Goal: Information Seeking & Learning: Find specific page/section

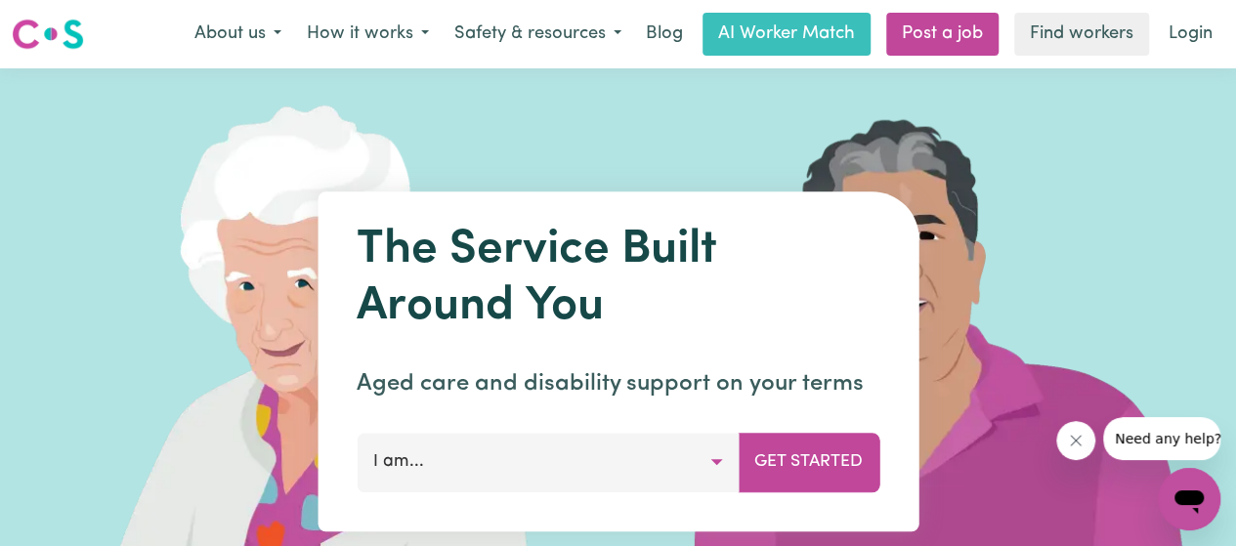
click at [716, 454] on button "I am..." at bounding box center [548, 462] width 382 height 59
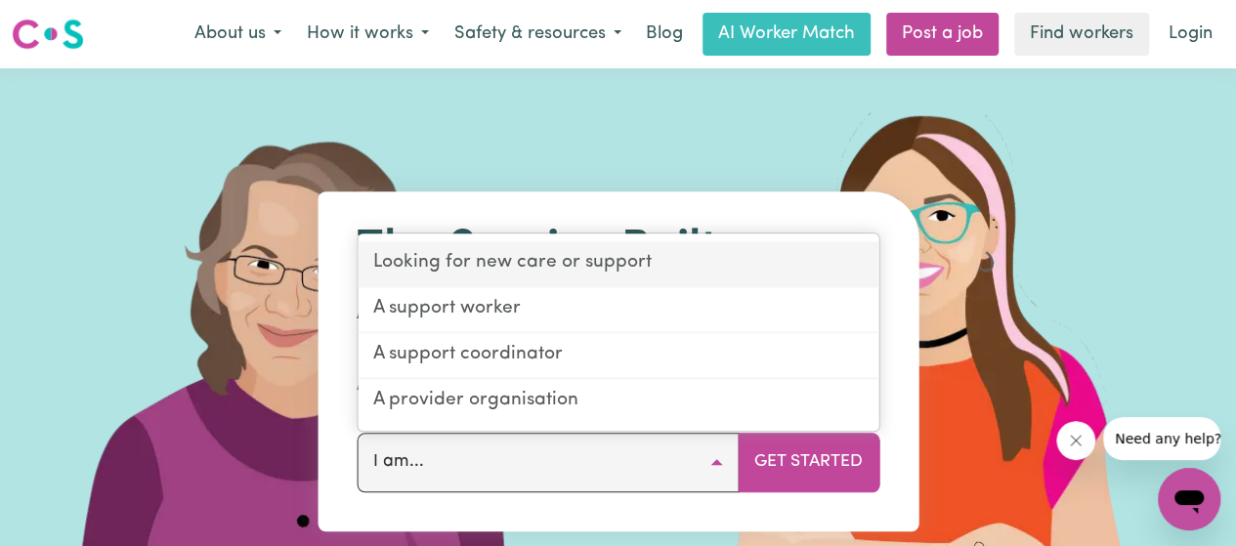
click at [610, 260] on link "Looking for new care or support" at bounding box center [618, 265] width 521 height 46
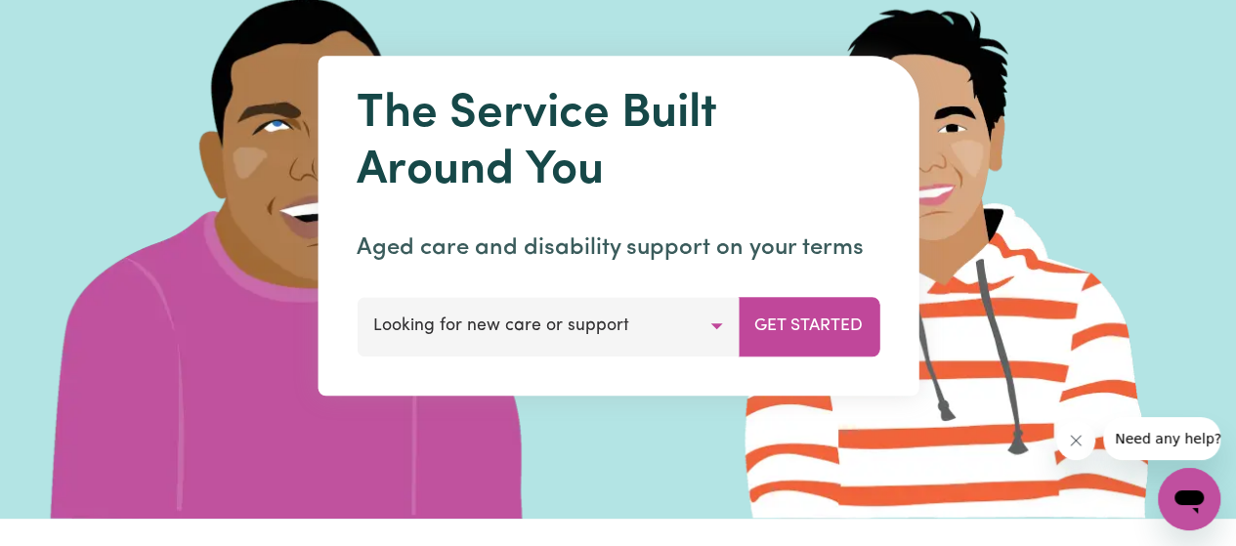
scroll to position [293, 0]
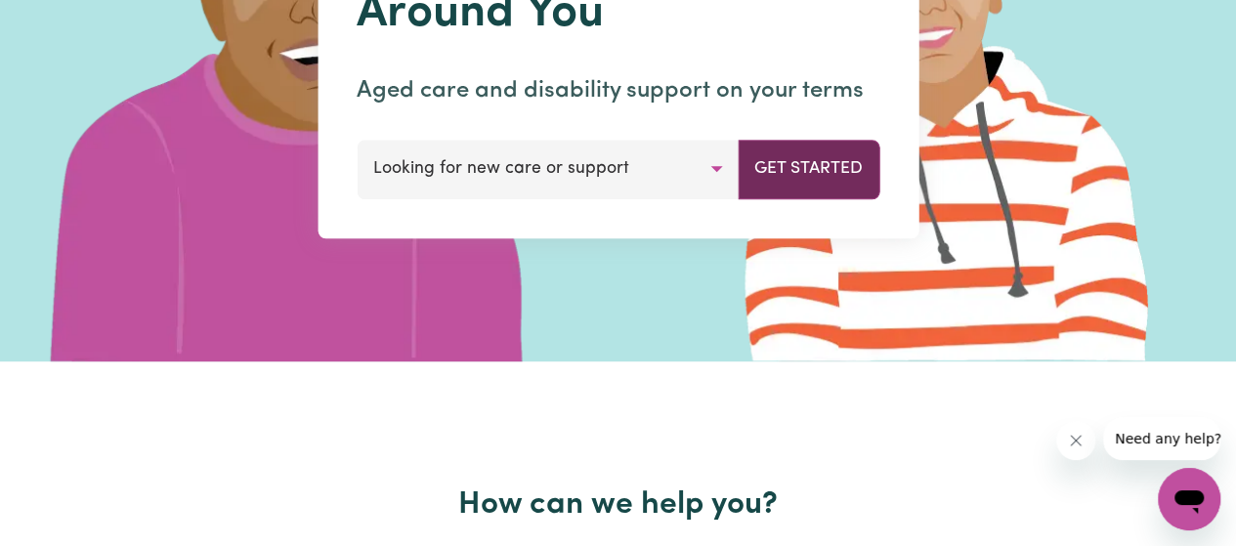
click at [771, 174] on button "Get Started" at bounding box center [809, 169] width 142 height 59
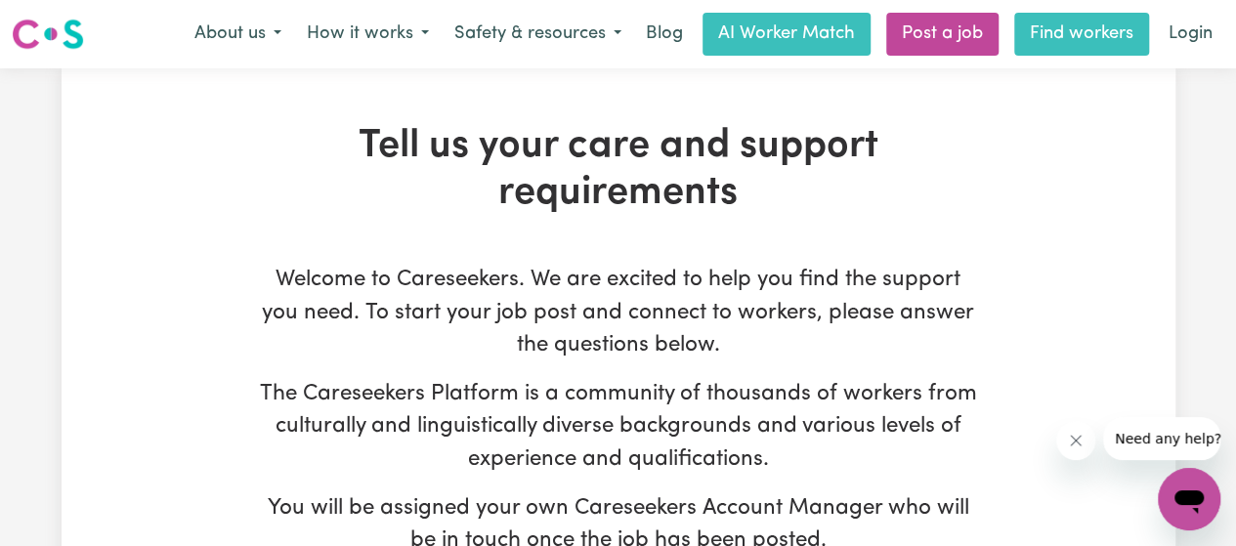
click at [1086, 25] on link "Find workers" at bounding box center [1081, 34] width 135 height 43
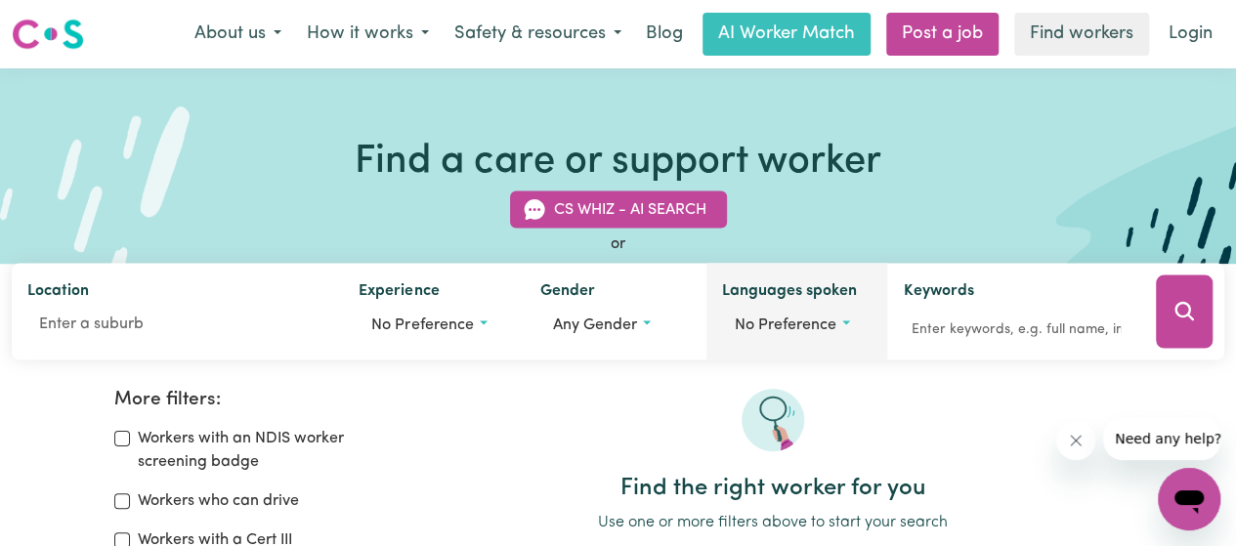
click at [837, 318] on button "No preference" at bounding box center [797, 325] width 150 height 37
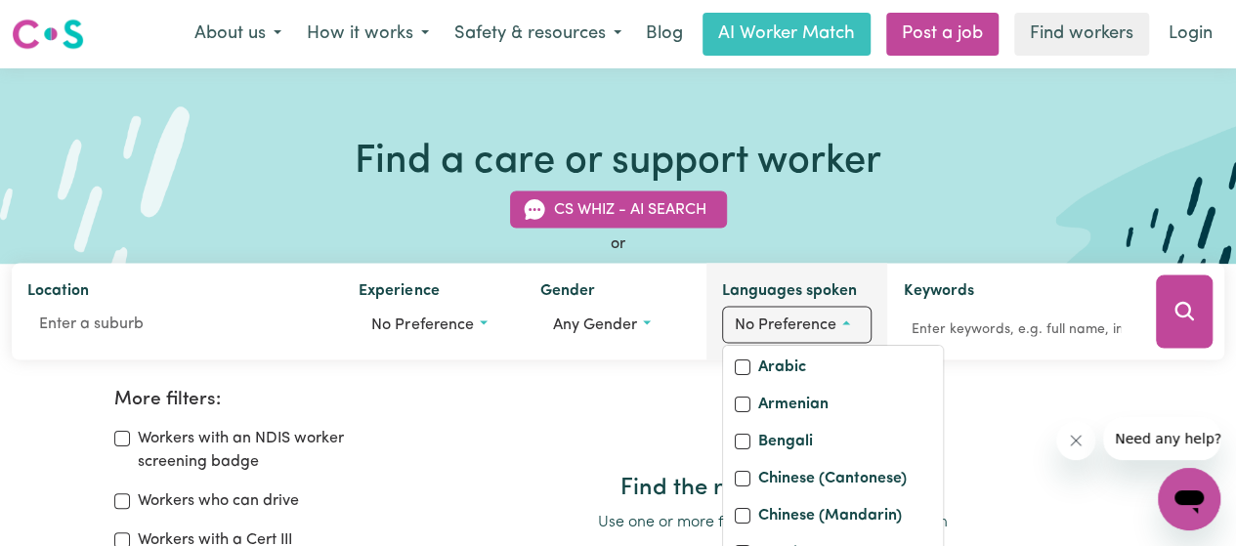
scroll to position [195, 0]
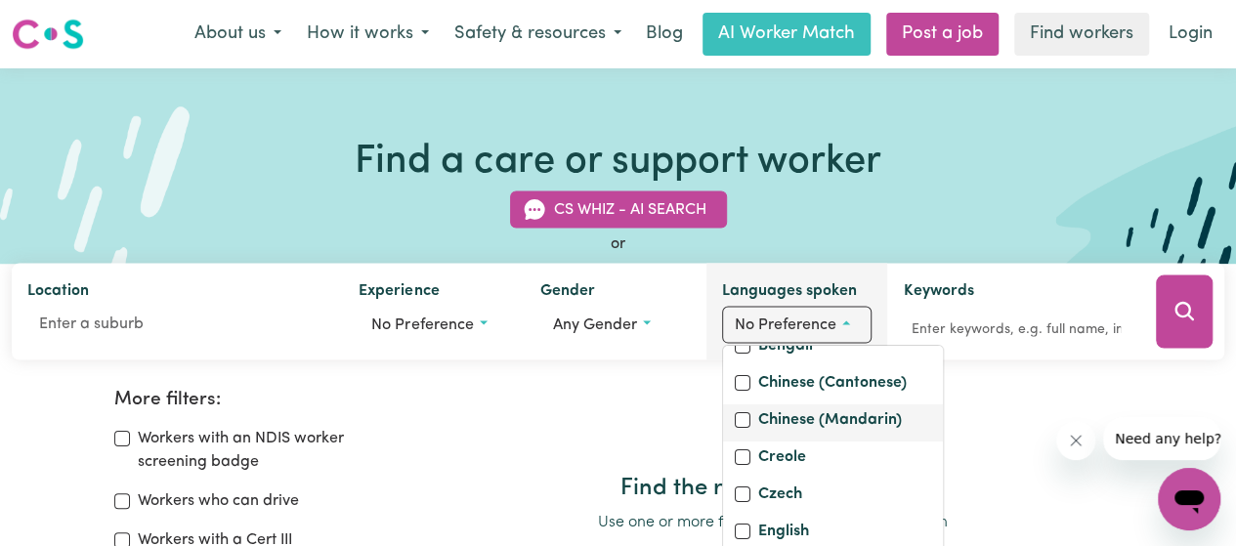
click at [797, 436] on label "Chinese (Mandarin)" at bounding box center [830, 421] width 144 height 27
click at [750, 428] on input "Chinese (Mandarin)" at bounding box center [743, 420] width 16 height 16
checkbox input "true"
checkbox input "false"
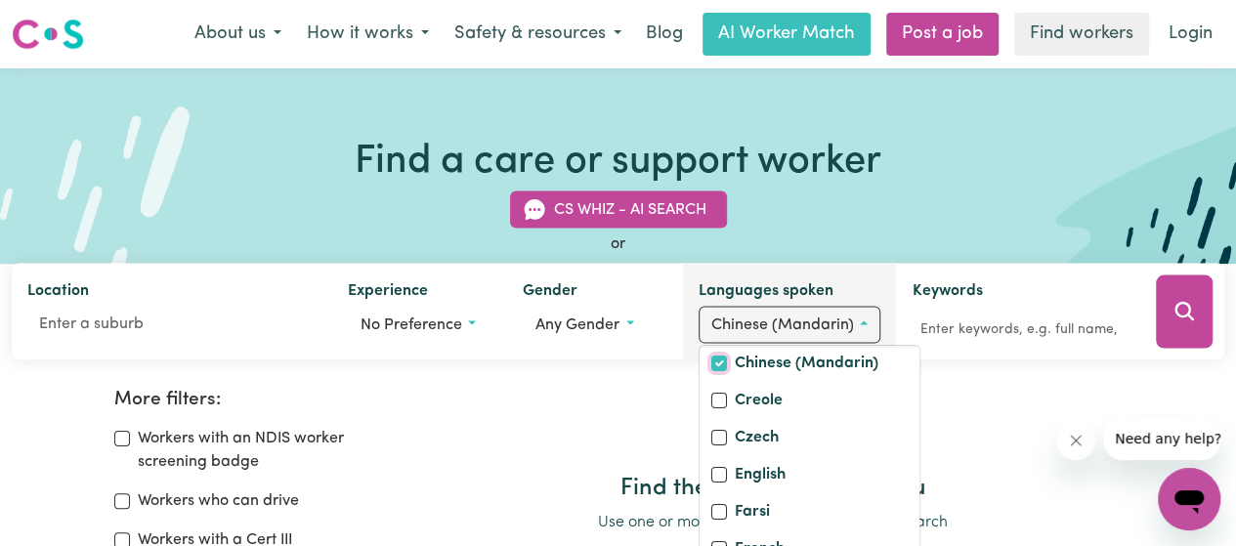
scroll to position [442, 0]
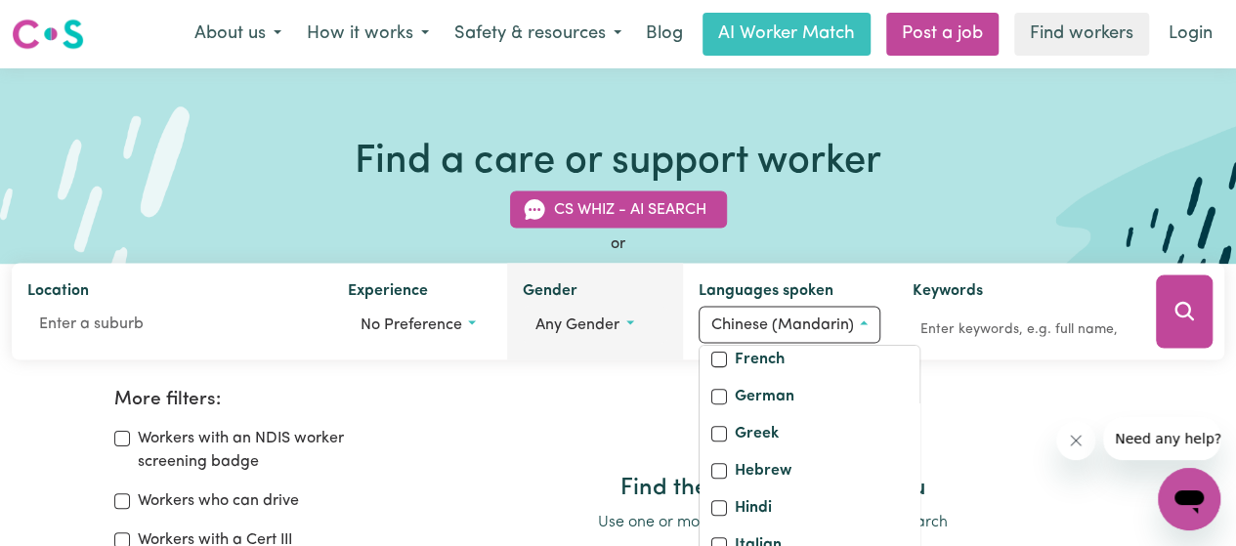
click at [600, 325] on span "Any gender" at bounding box center [577, 326] width 84 height 16
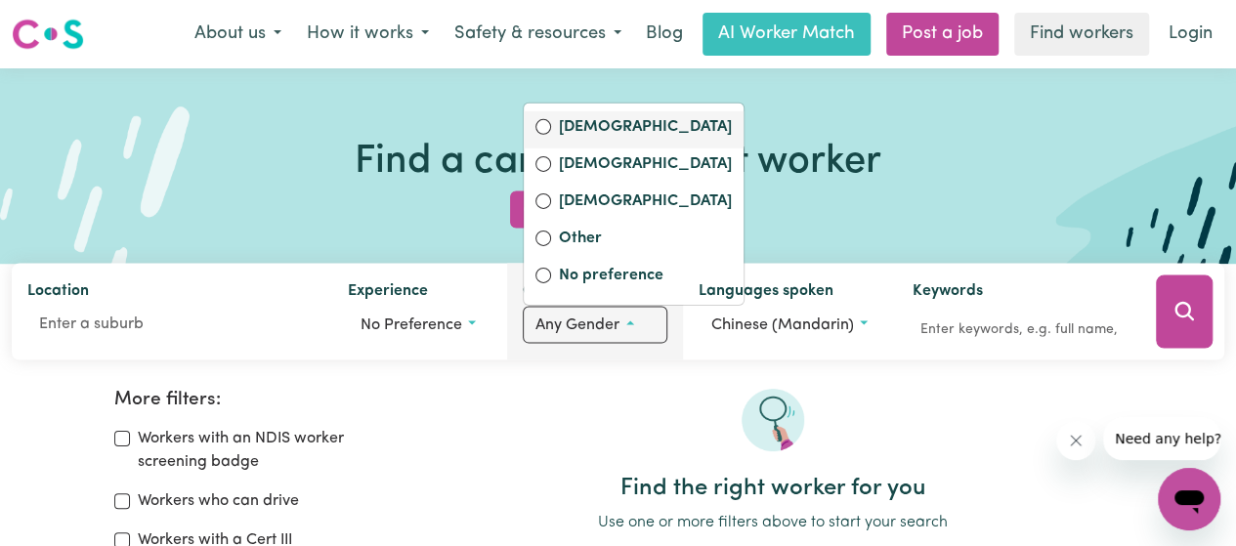
click at [596, 132] on label "[DEMOGRAPHIC_DATA]" at bounding box center [645, 128] width 173 height 27
click at [551, 132] on input "[DEMOGRAPHIC_DATA]" at bounding box center [543, 127] width 16 height 16
radio input "true"
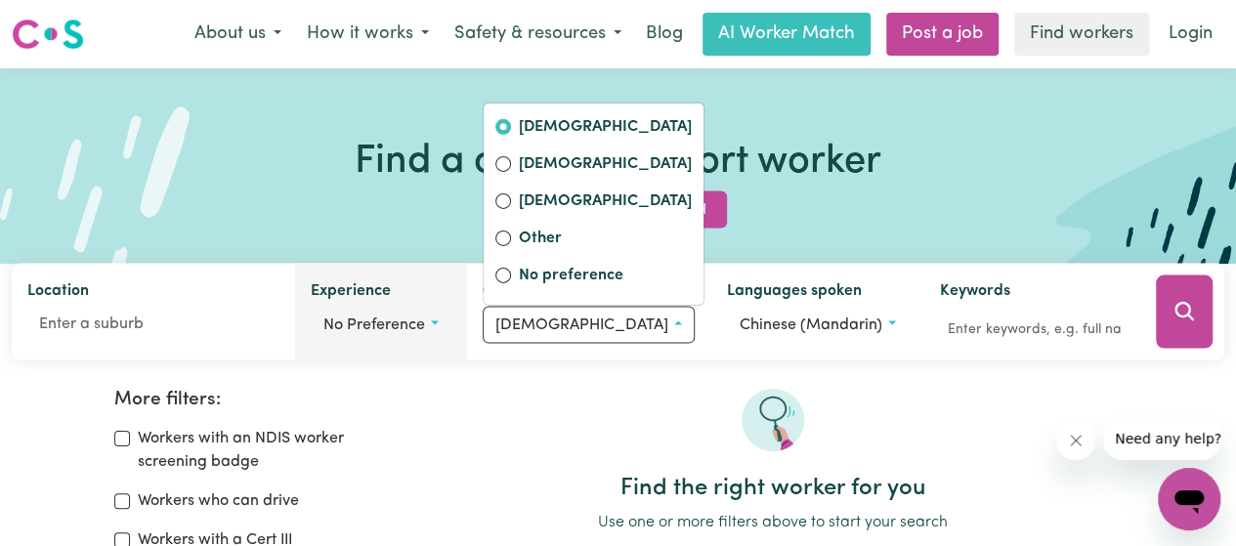
click at [425, 319] on span "No preference" at bounding box center [374, 326] width 102 height 16
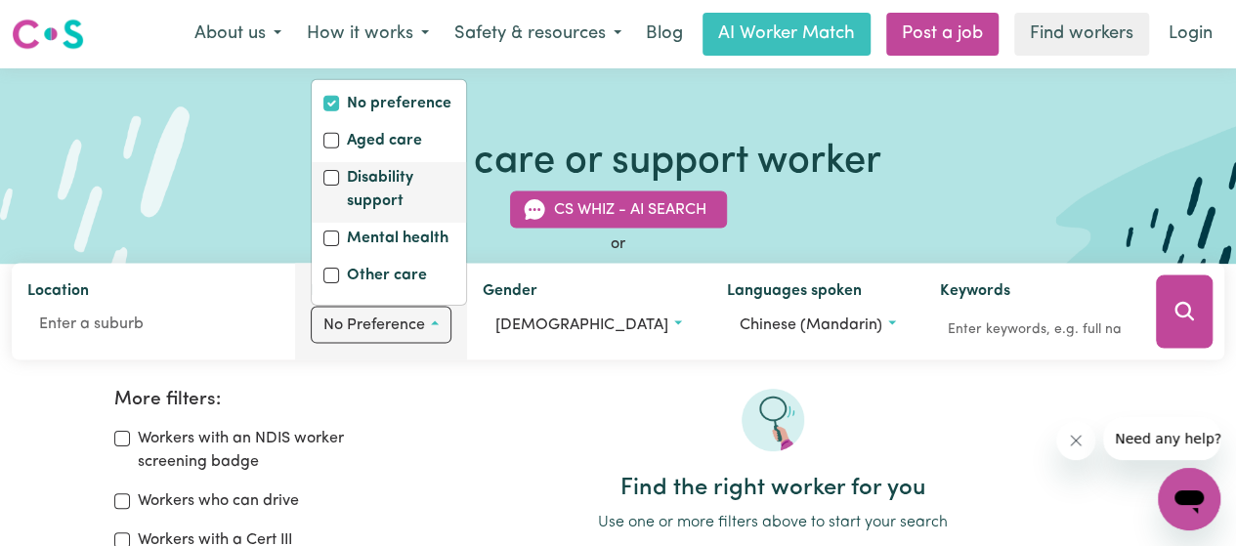
click at [418, 184] on label "Disability support" at bounding box center [400, 191] width 107 height 51
click at [339, 184] on input "Disability support" at bounding box center [331, 178] width 16 height 16
checkbox input "true"
checkbox input "false"
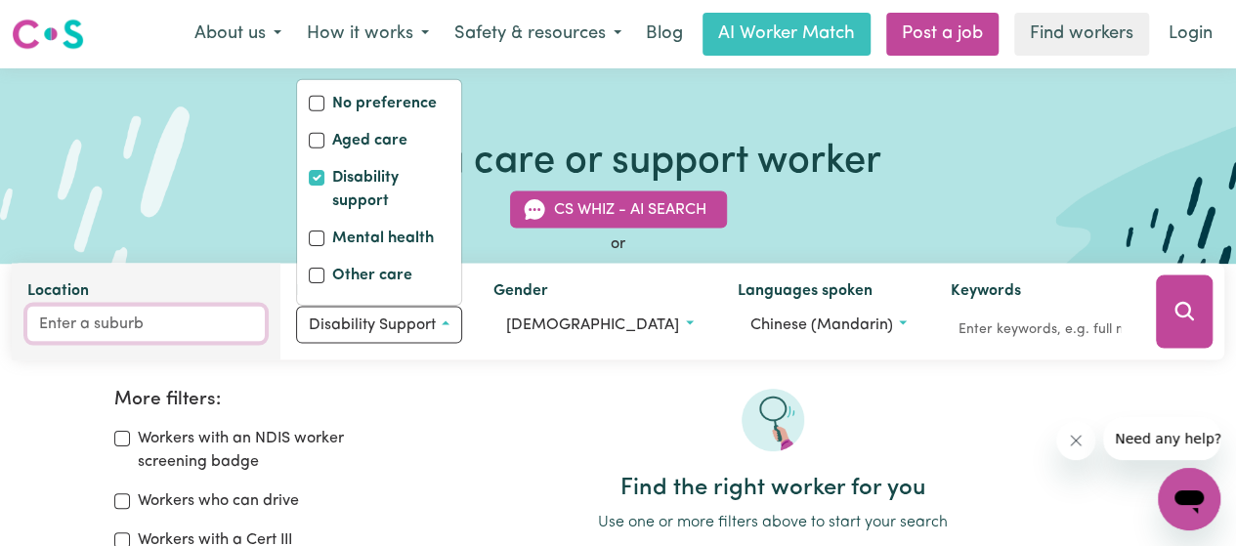
click at [223, 325] on input "Location" at bounding box center [145, 324] width 237 height 35
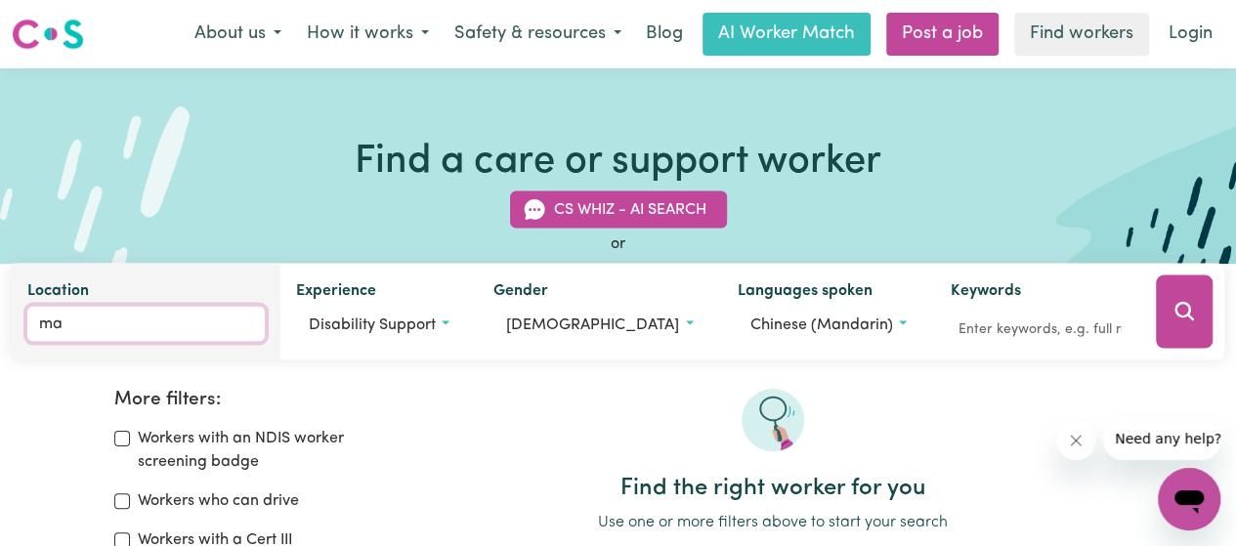
type input "mac"
type input "macALISTER, [GEOGRAPHIC_DATA], 4406"
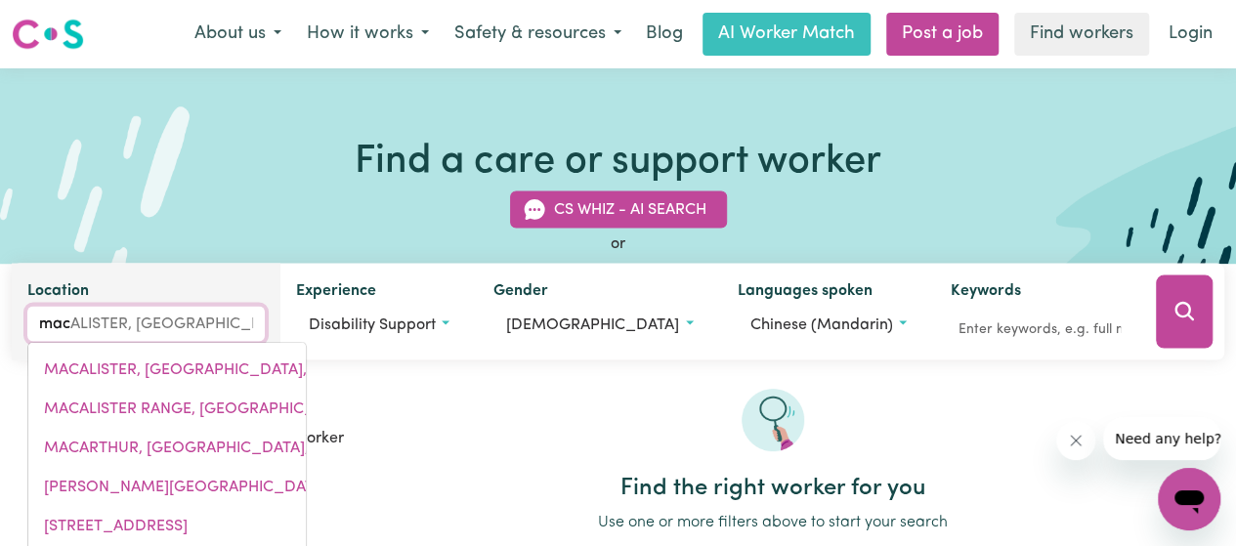
type input "macg"
type input "macgregor"
type input "macgregor, [GEOGRAPHIC_DATA], 2615"
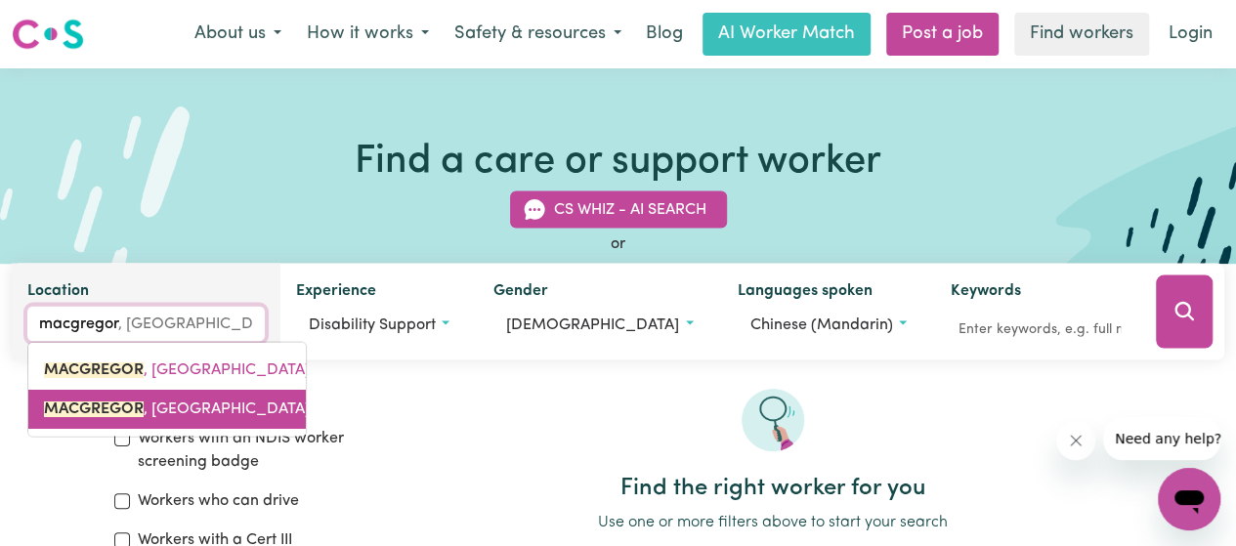
click at [188, 407] on span "MACGREGOR , [GEOGRAPHIC_DATA], 4109" at bounding box center [197, 410] width 306 height 16
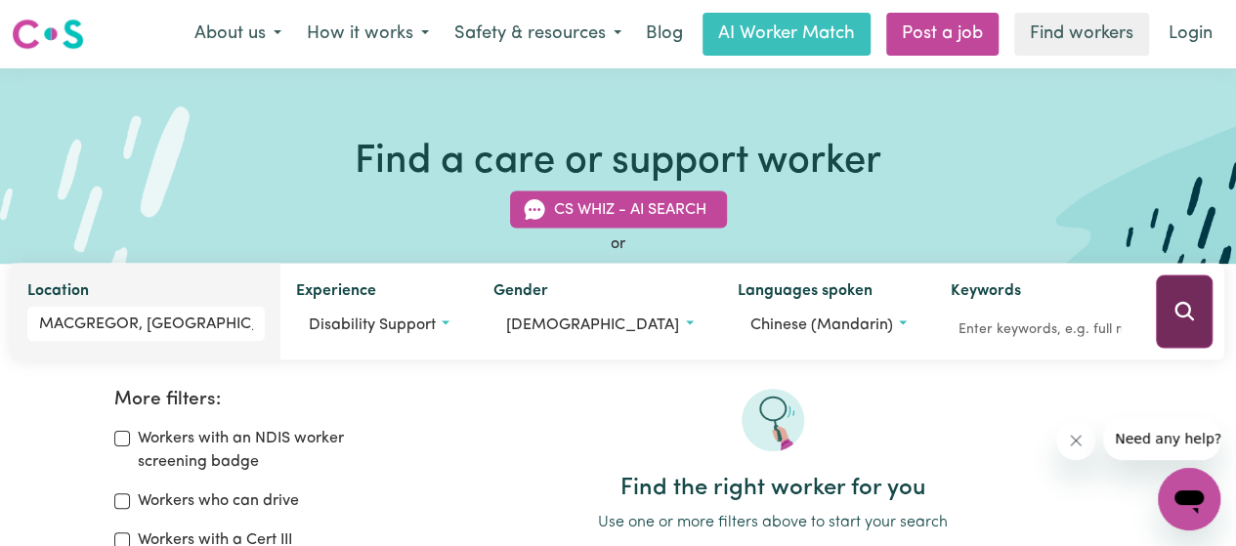
click at [1186, 320] on icon "Search" at bounding box center [1183, 311] width 23 height 23
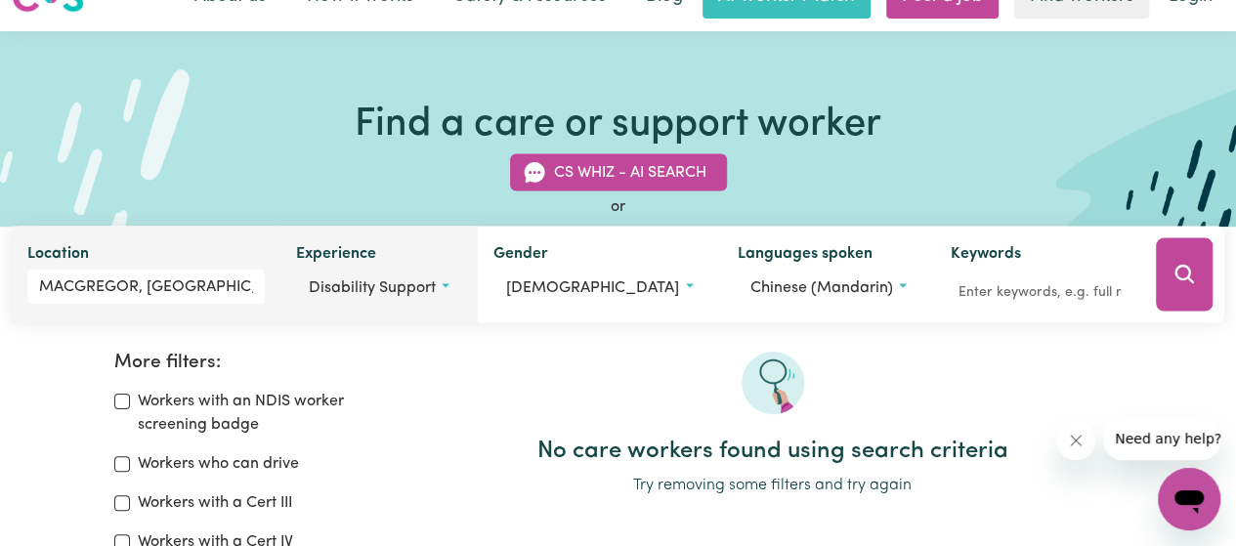
scroll to position [33, 0]
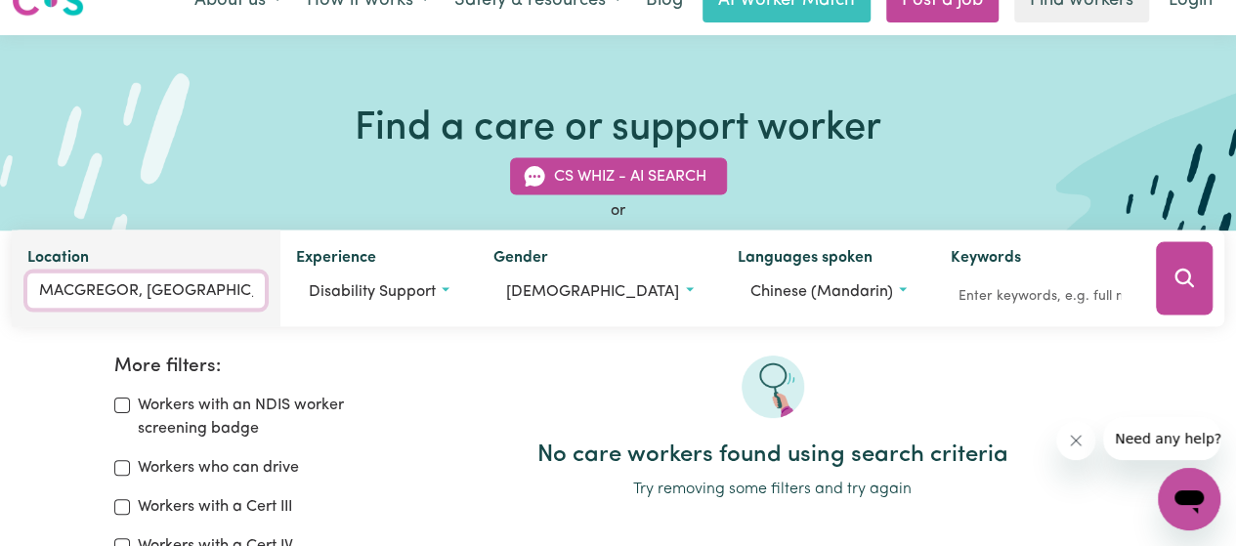
click at [182, 308] on div "MACGREGOR, [GEOGRAPHIC_DATA]" at bounding box center [145, 291] width 237 height 35
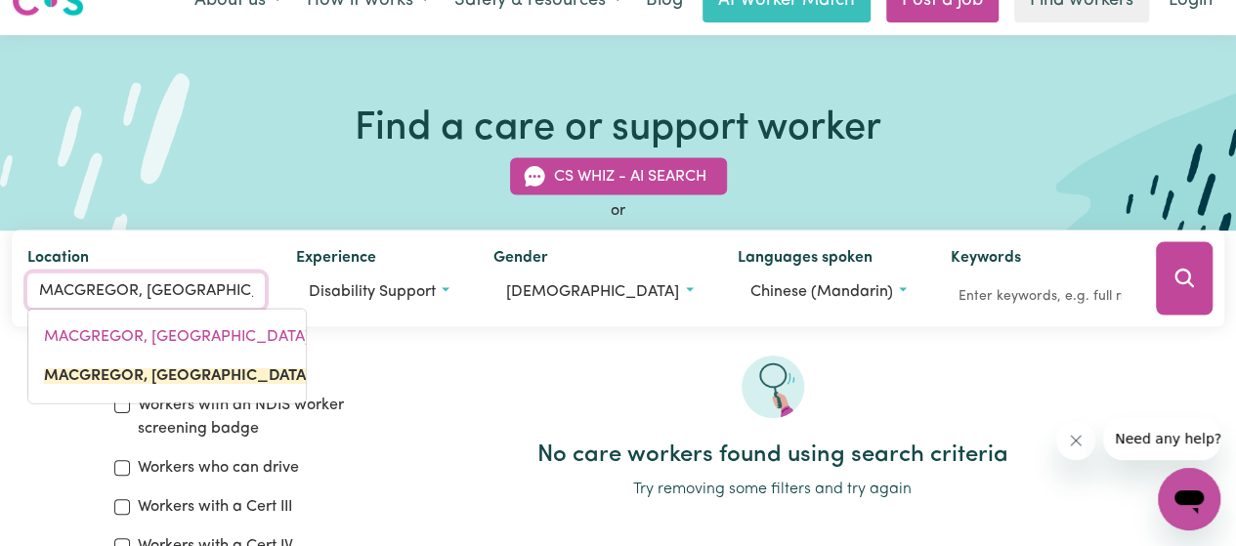
drag, startPoint x: 272, startPoint y: 294, endPoint x: 0, endPoint y: 239, distance: 277.1
click at [0, 239] on div "CS Whiz - AI Search or Location [GEOGRAPHIC_DATA], [GEOGRAPHIC_DATA] MACGREGOR,…" at bounding box center [618, 231] width 1236 height 192
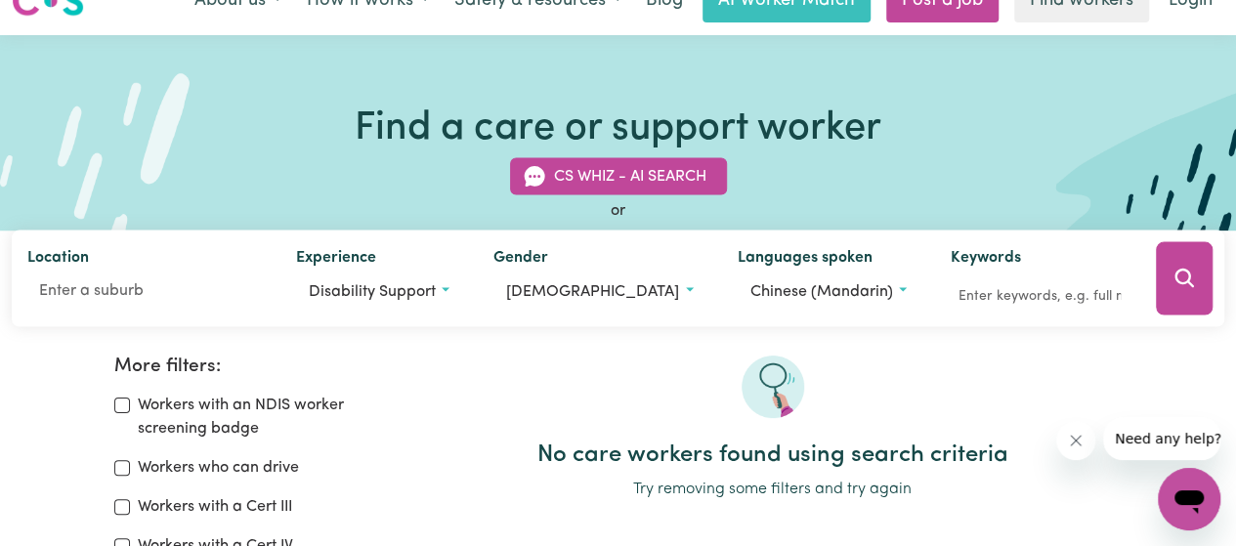
click at [1177, 273] on icon "Search" at bounding box center [1183, 278] width 19 height 19
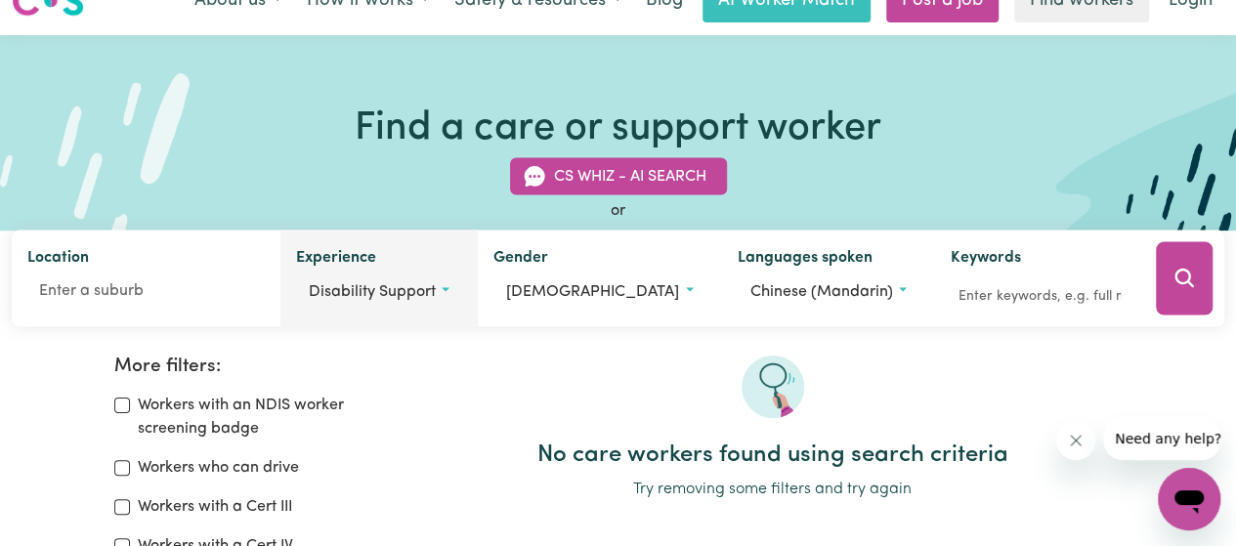
click at [436, 296] on span "Disability support" at bounding box center [372, 292] width 127 height 16
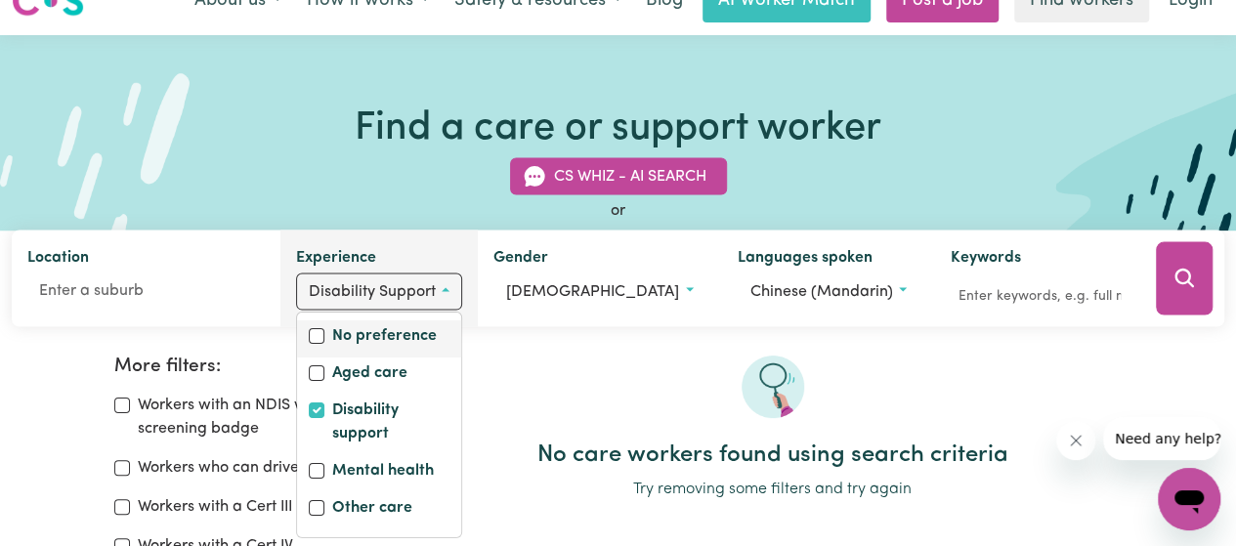
click at [437, 338] on label "No preference" at bounding box center [384, 337] width 105 height 27
click at [324, 338] on input "No preference" at bounding box center [317, 336] width 16 height 16
checkbox input "true"
checkbox input "false"
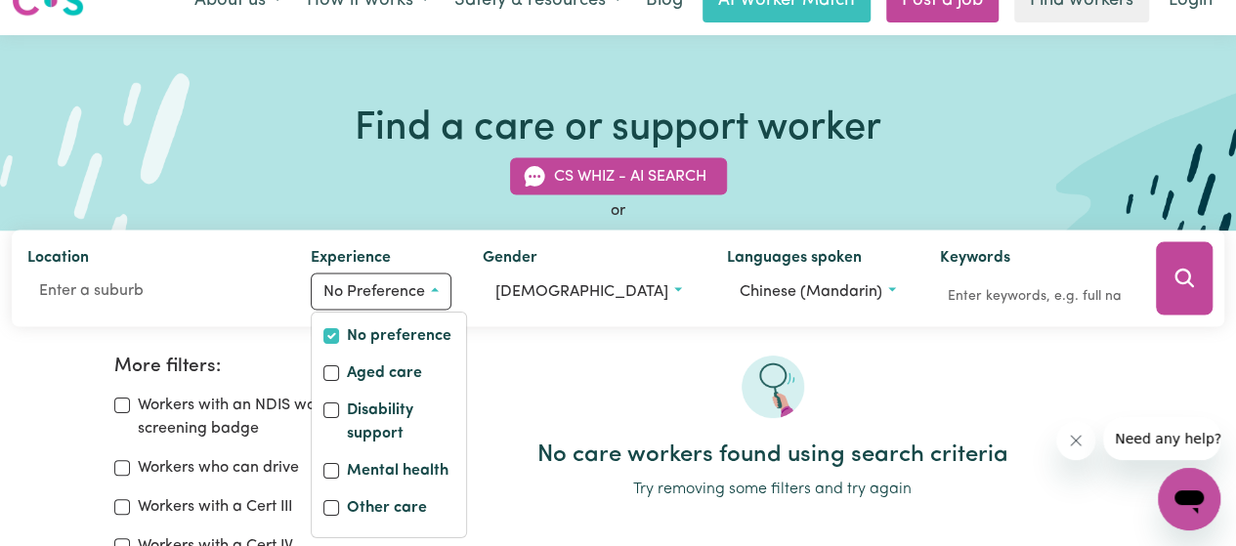
click at [1189, 275] on icon "Search" at bounding box center [1183, 278] width 19 height 19
